Goal: Information Seeking & Learning: Learn about a topic

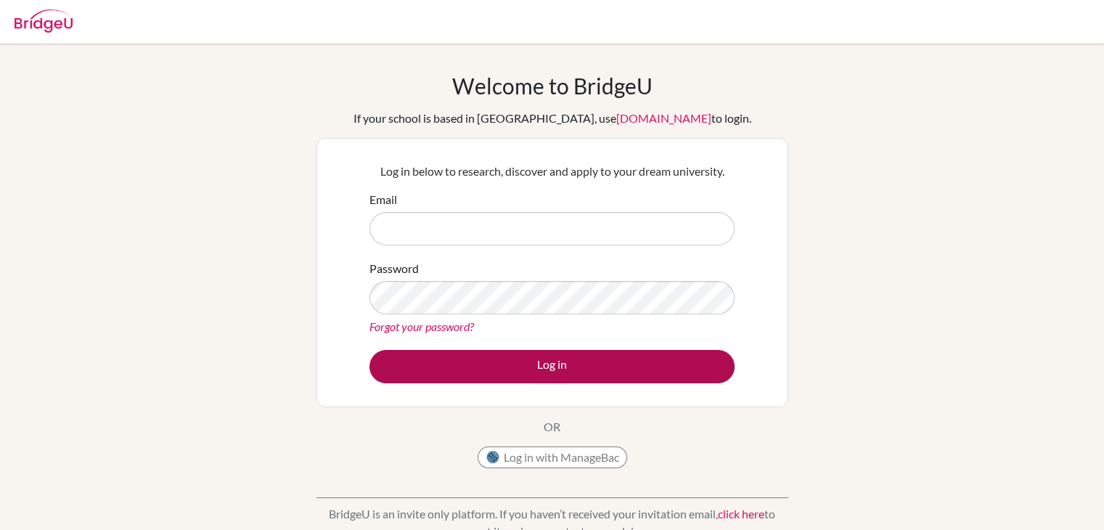
type input "[EMAIL_ADDRESS][DOMAIN_NAME]"
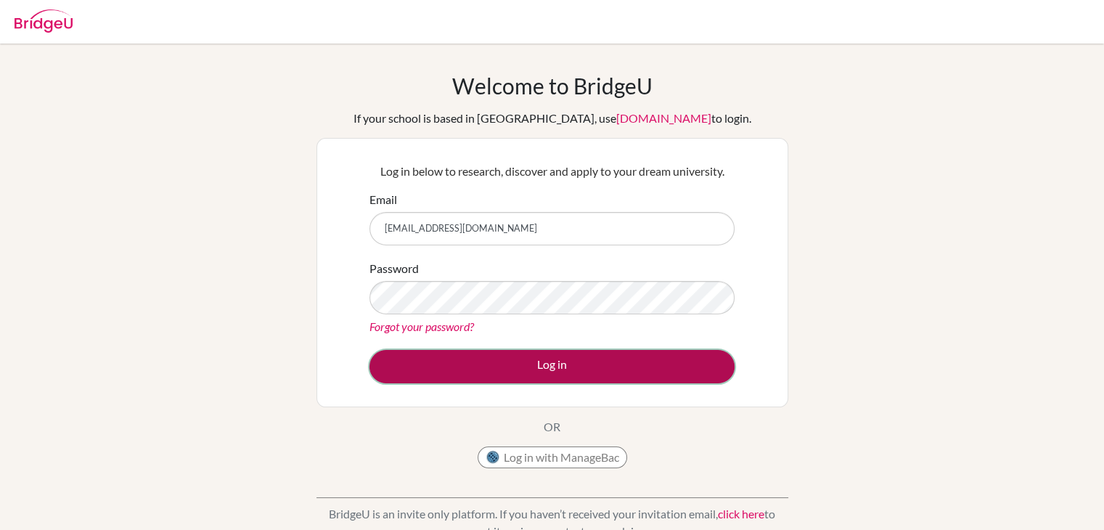
click at [542, 370] on button "Log in" at bounding box center [551, 366] width 365 height 33
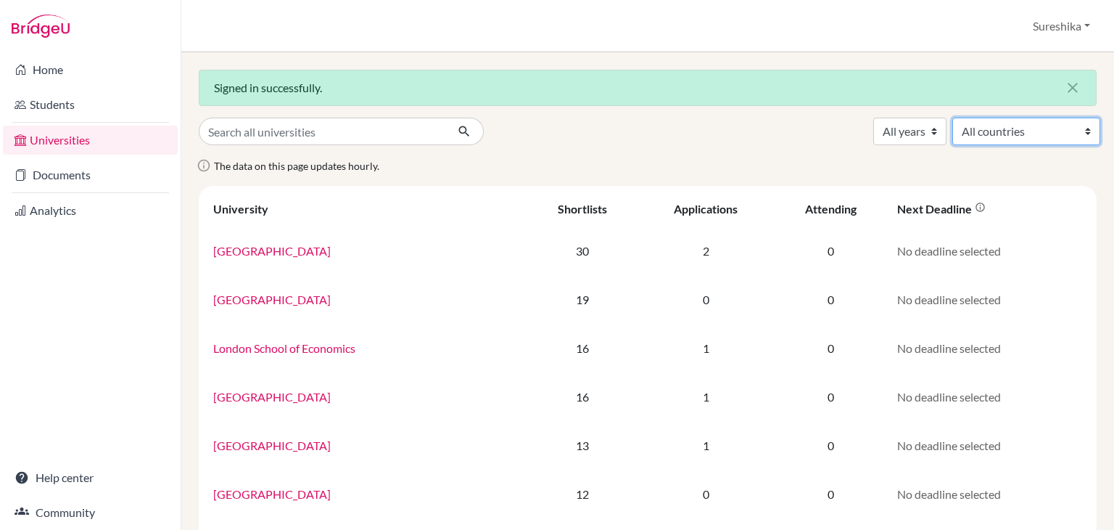
click at [1077, 134] on select "All countries Australia Canada Germany India Japan Malaysia Netherlands New Zea…" at bounding box center [1027, 132] width 148 height 28
select select "106"
click at [953, 118] on select "All countries Australia Canada Germany India Japan Malaysia Netherlands New Zea…" at bounding box center [1027, 132] width 148 height 28
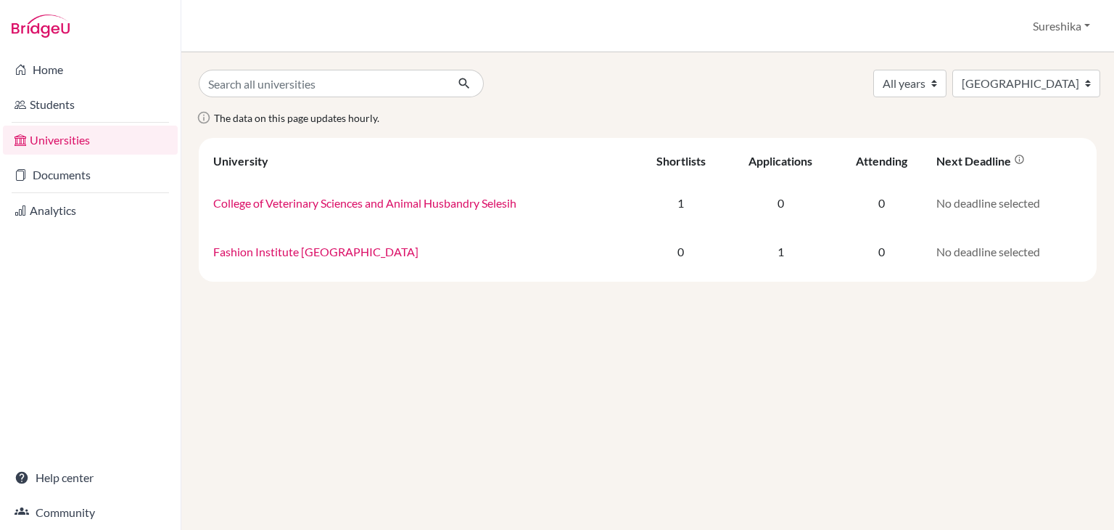
select select "106"
click at [338, 79] on input "Search all universities" at bounding box center [322, 84] width 247 height 28
type input "v"
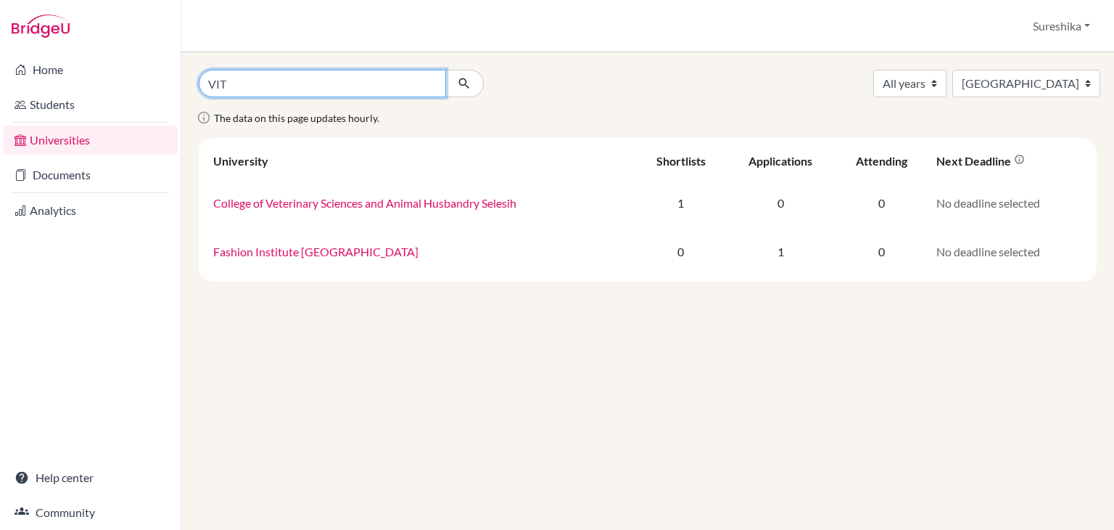
type input "VIT"
click at [445, 70] on button "submit" at bounding box center [464, 84] width 38 height 28
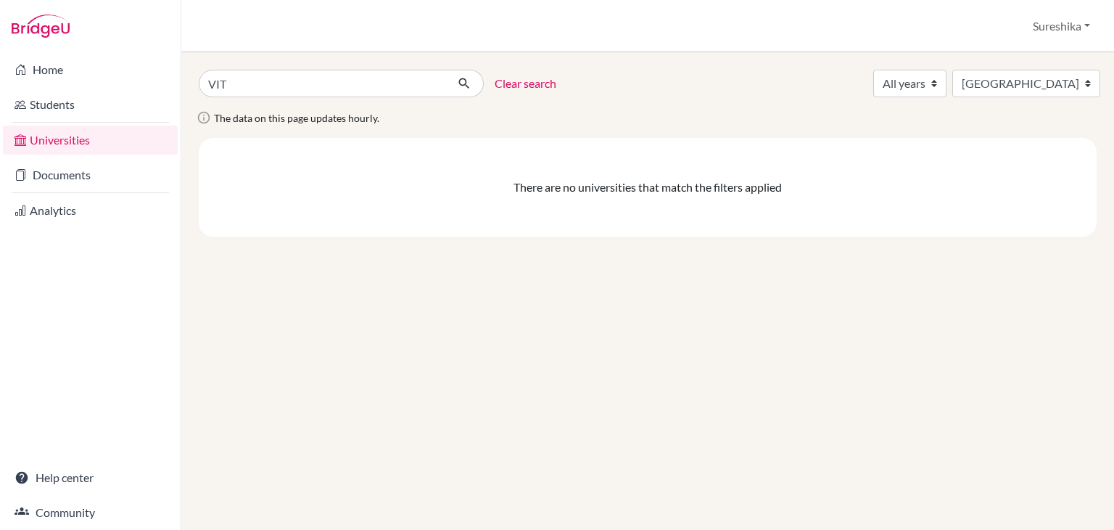
select select "106"
click at [281, 82] on input "VIT" at bounding box center [322, 84] width 247 height 28
type input "V"
click at [921, 81] on select "All years 2027 2026 2025 2024 2023 2022 1990" at bounding box center [910, 84] width 73 height 28
click at [969, 107] on div "Clear search All years 2027 2026 2025 2024 2023 2022 1990 All countries Austral…" at bounding box center [648, 153] width 898 height 167
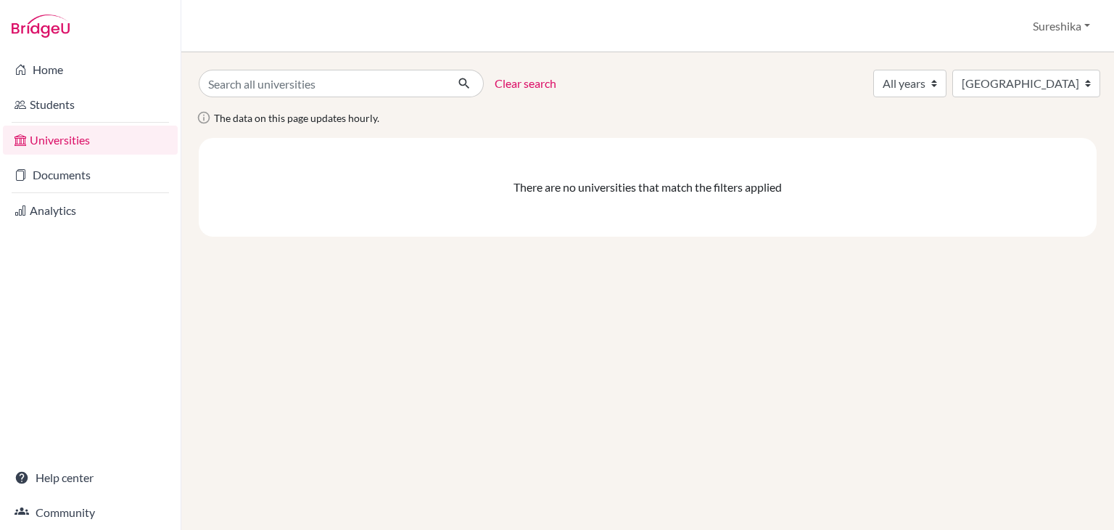
click at [75, 134] on link "Universities" at bounding box center [90, 140] width 175 height 29
